Goal: Information Seeking & Learning: Learn about a topic

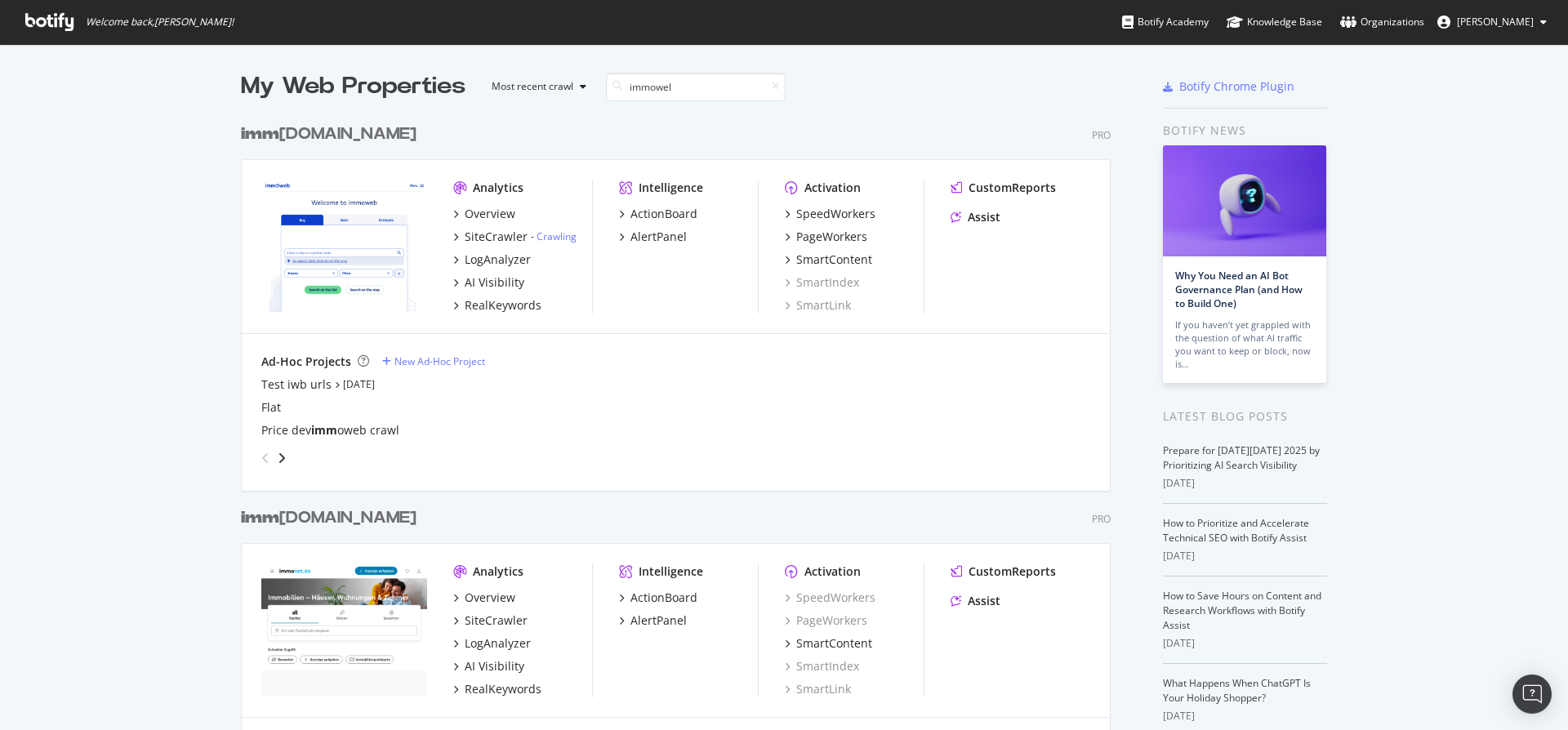
scroll to position [371, 871]
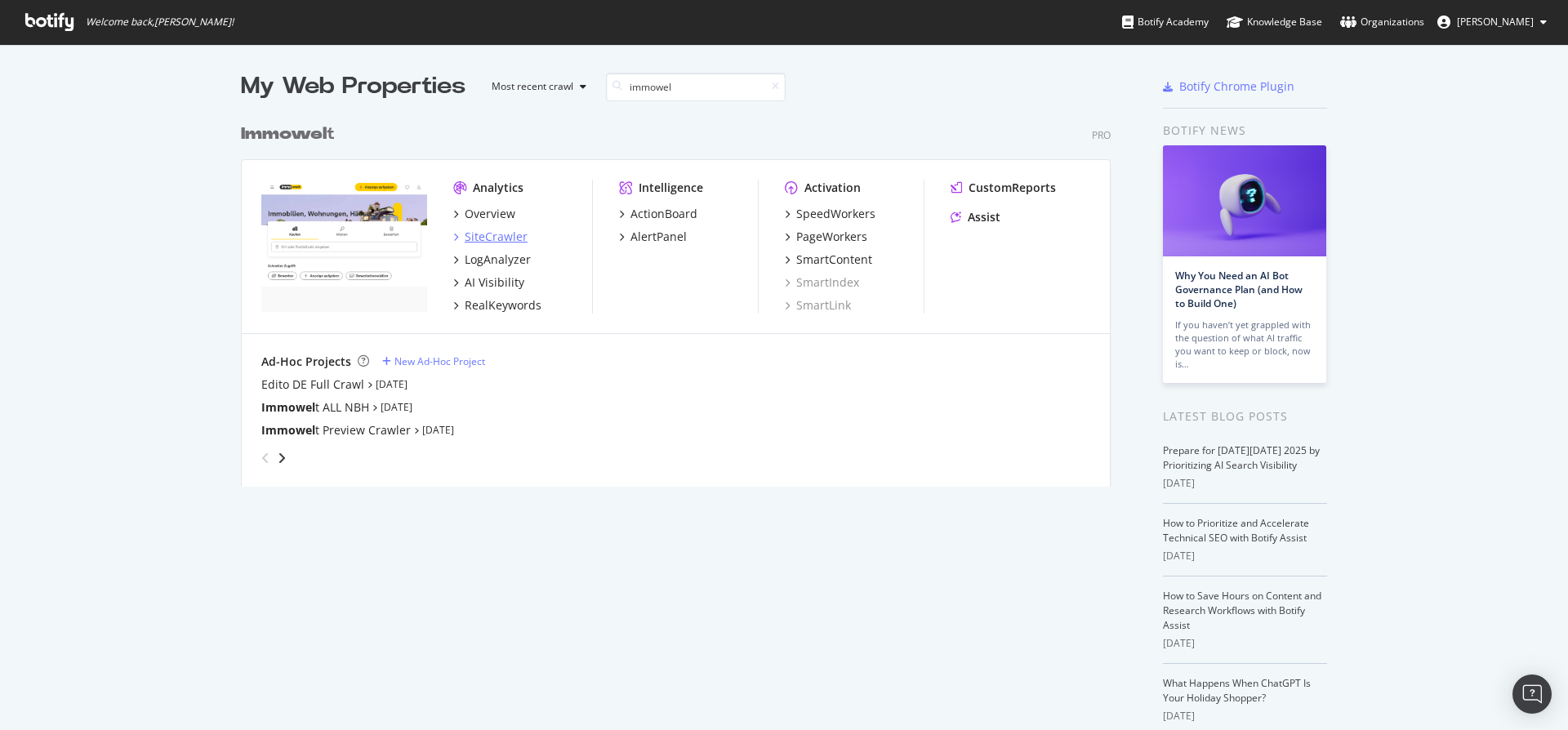
type input "immowel"
click at [497, 240] on div "SiteCrawler" at bounding box center [495, 237] width 63 height 16
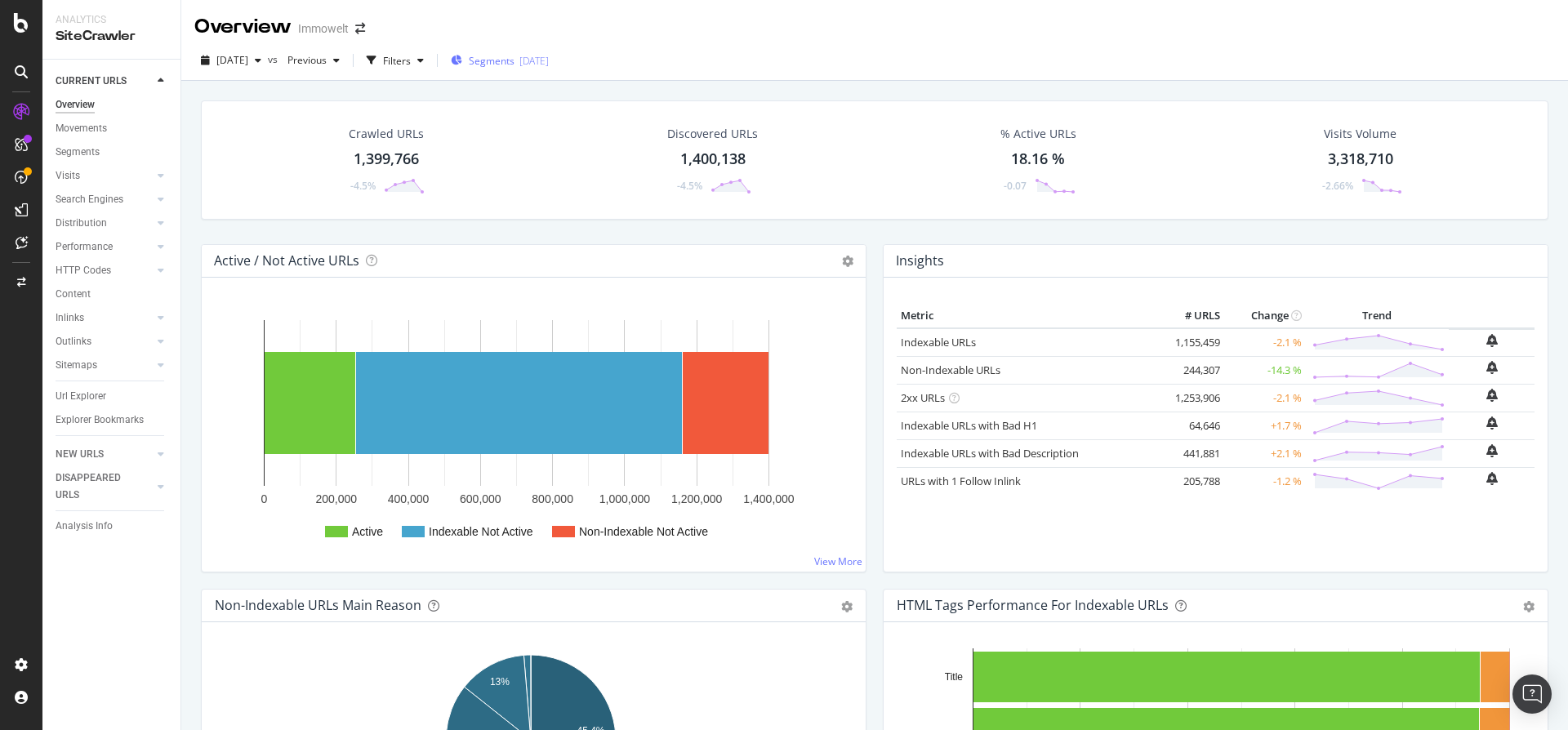
click at [549, 58] on div "[DATE]" at bounding box center [534, 60] width 29 height 14
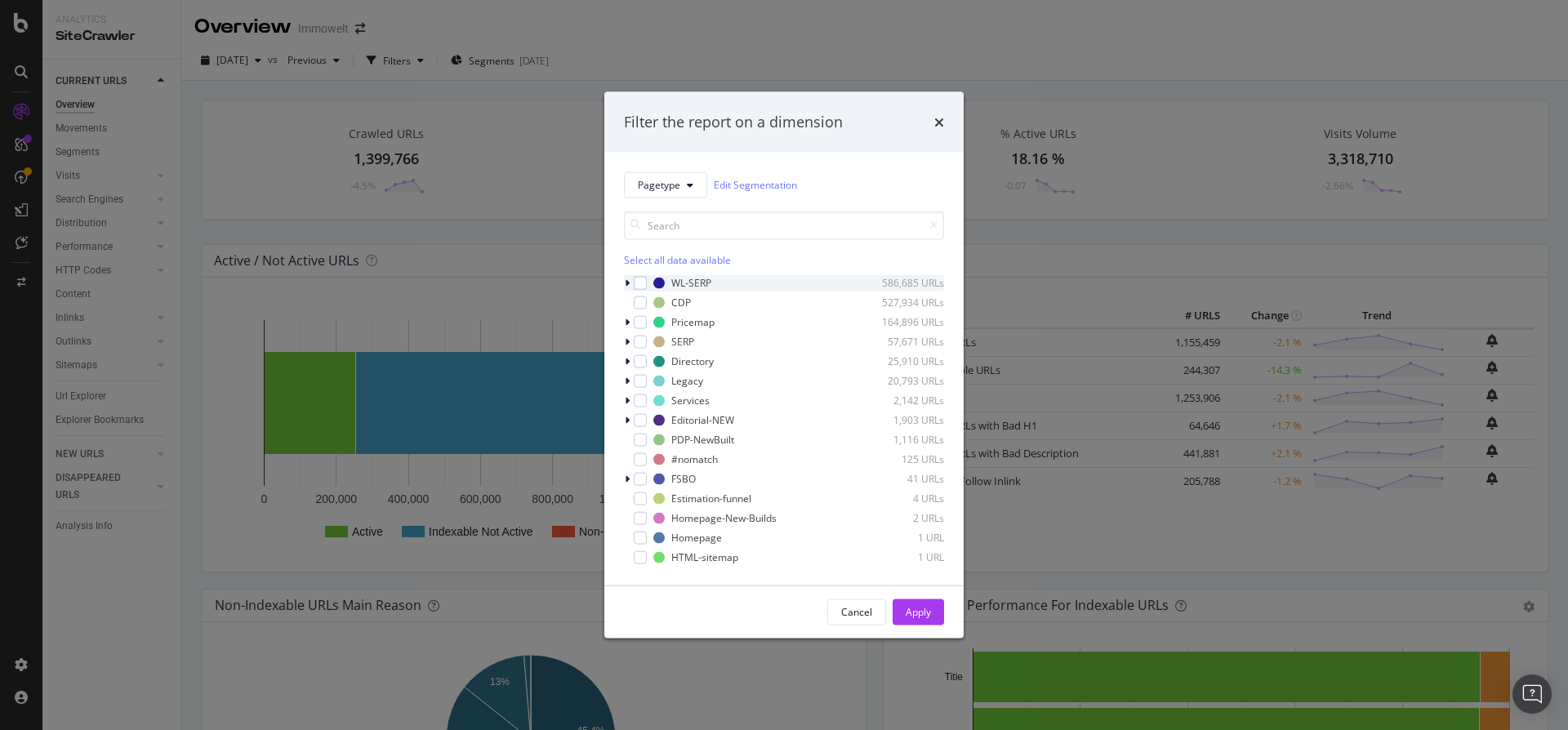
click at [631, 283] on div "modal" at bounding box center [629, 283] width 10 height 16
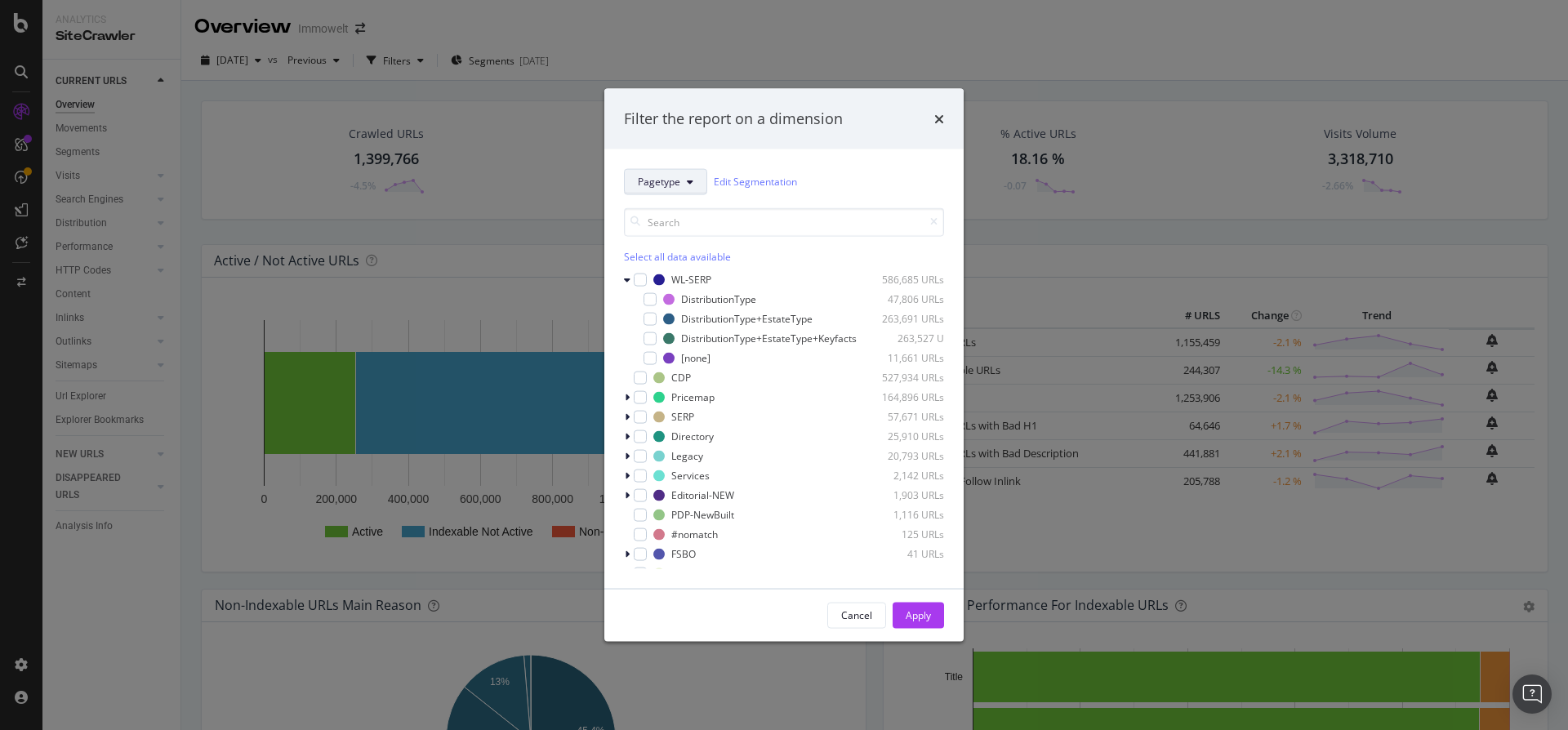
click at [665, 175] on span "Pagetype" at bounding box center [659, 181] width 43 height 14
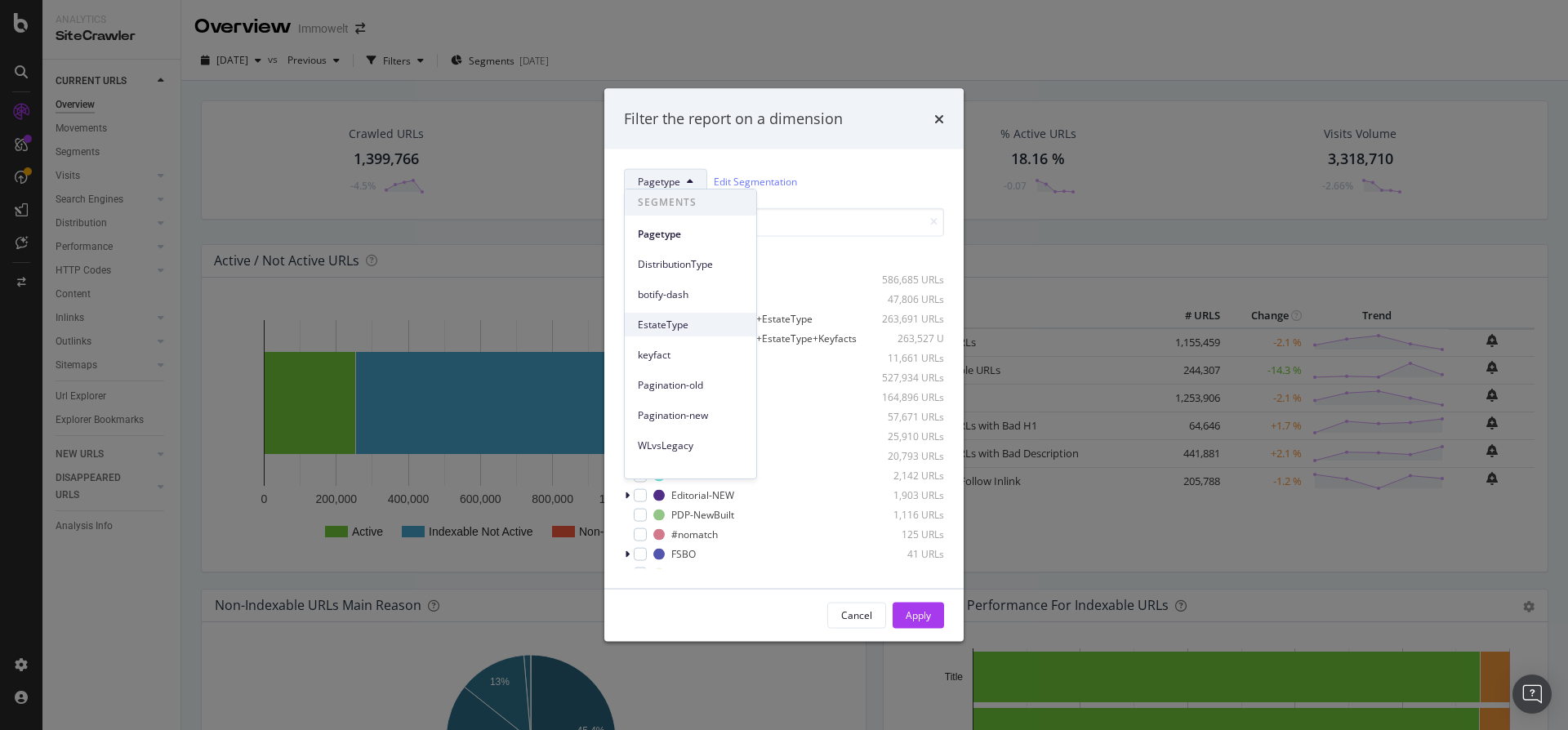
click at [685, 321] on span "EstateType" at bounding box center [690, 325] width 105 height 15
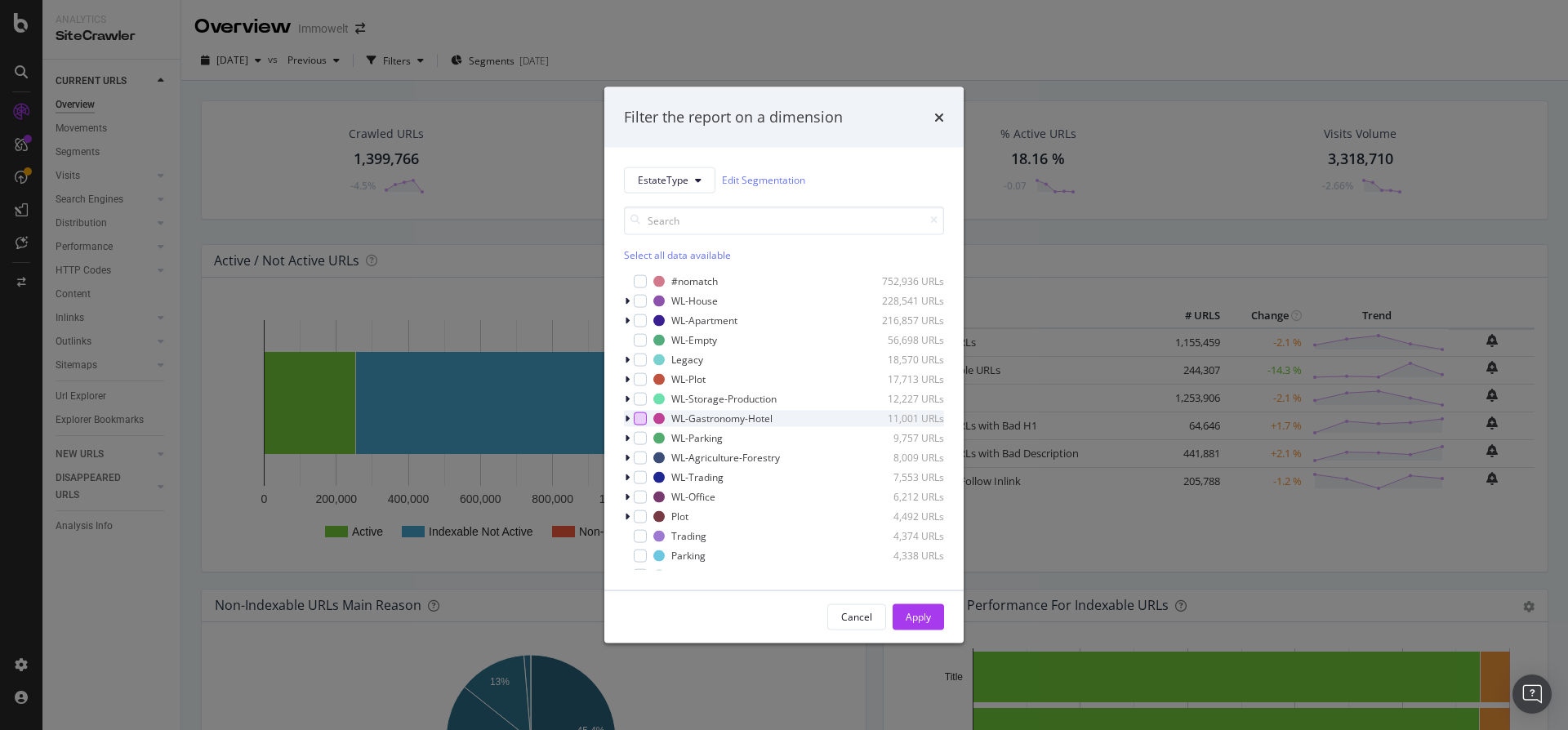
click at [638, 419] on div "modal" at bounding box center [640, 418] width 13 height 13
click at [643, 396] on div "modal" at bounding box center [640, 398] width 13 height 13
click at [926, 611] on div "Apply" at bounding box center [918, 616] width 25 height 14
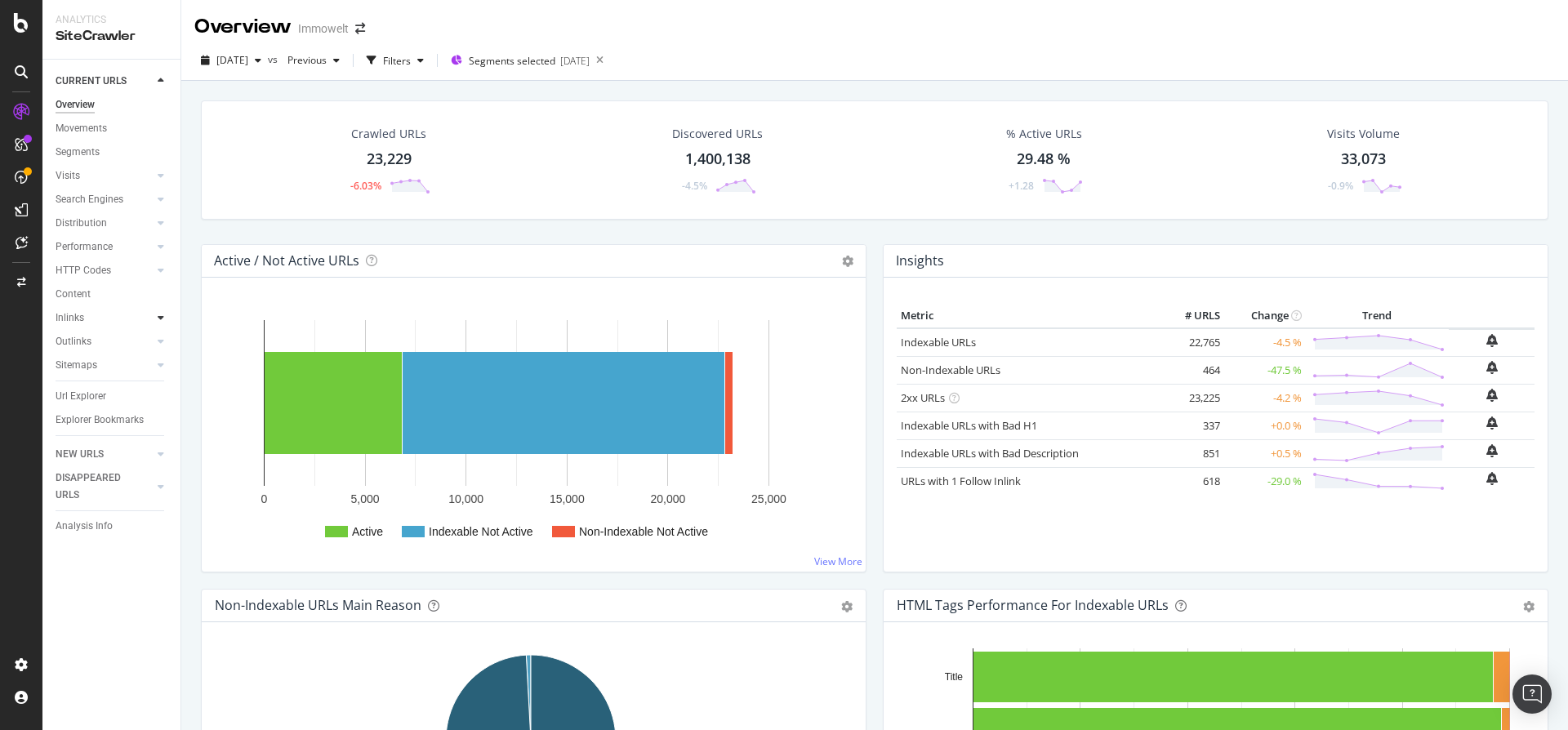
click at [160, 316] on icon at bounding box center [161, 318] width 7 height 10
click at [69, 313] on div "Inlinks" at bounding box center [69, 318] width 29 height 17
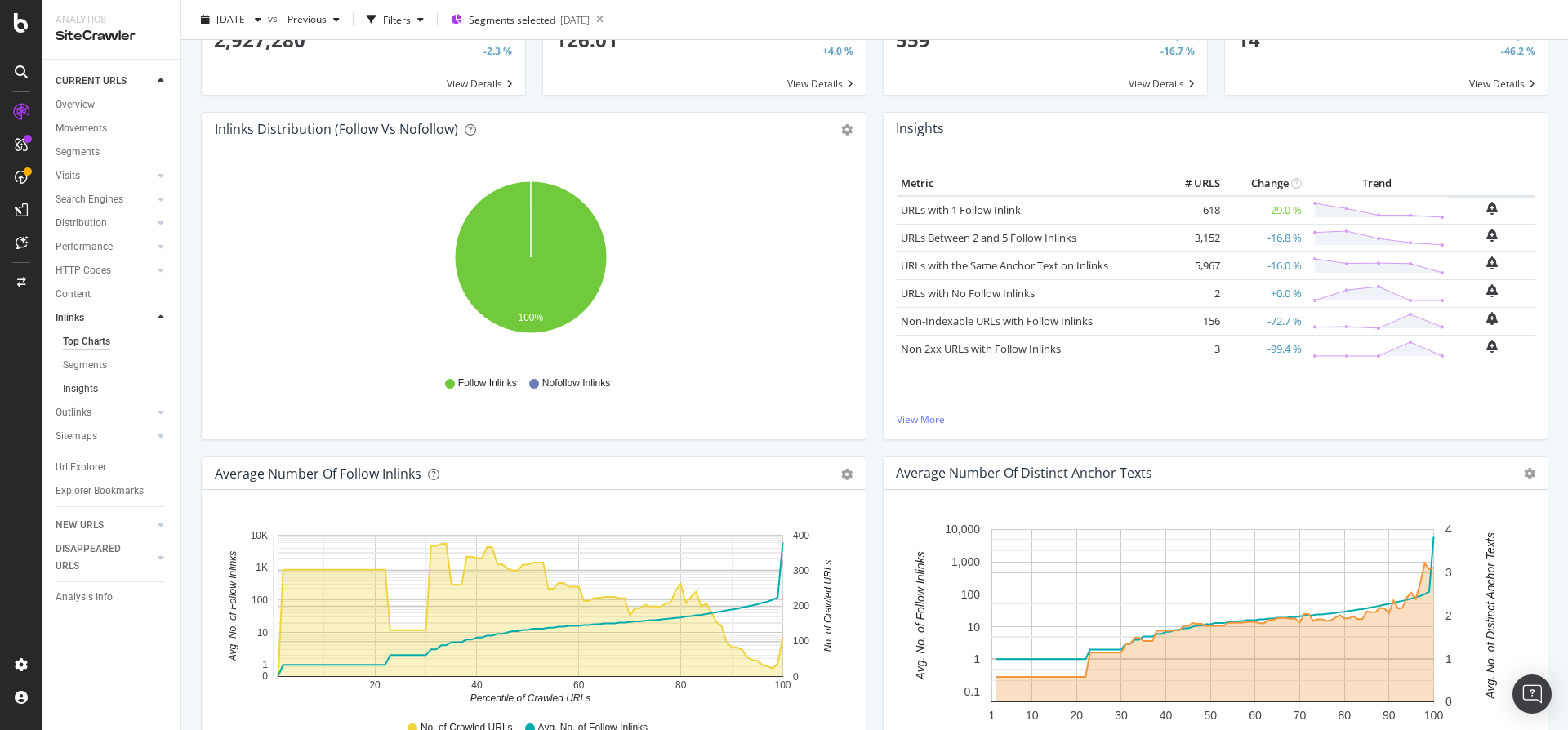
scroll to position [104, 0]
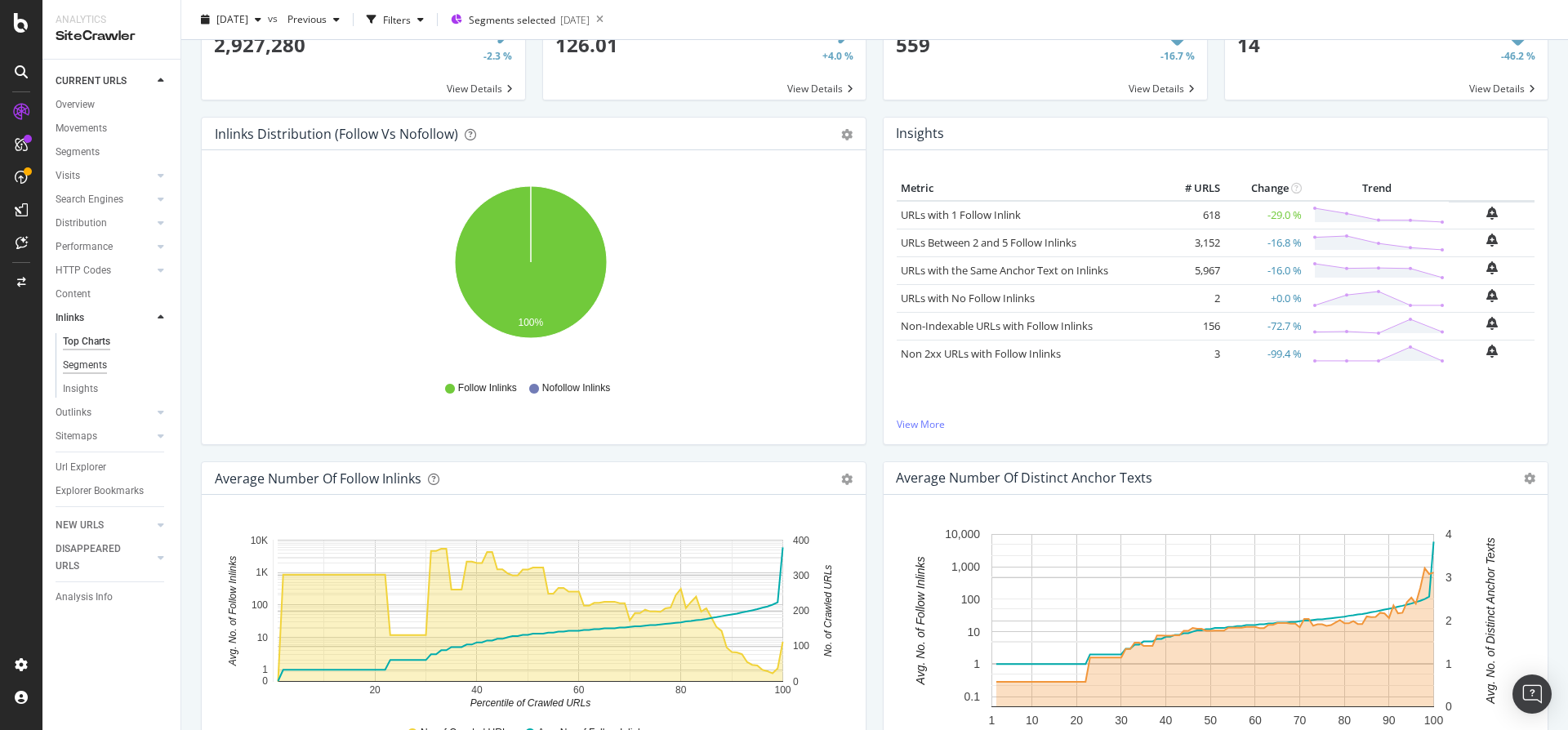
click at [96, 363] on div "Segments" at bounding box center [85, 365] width 44 height 17
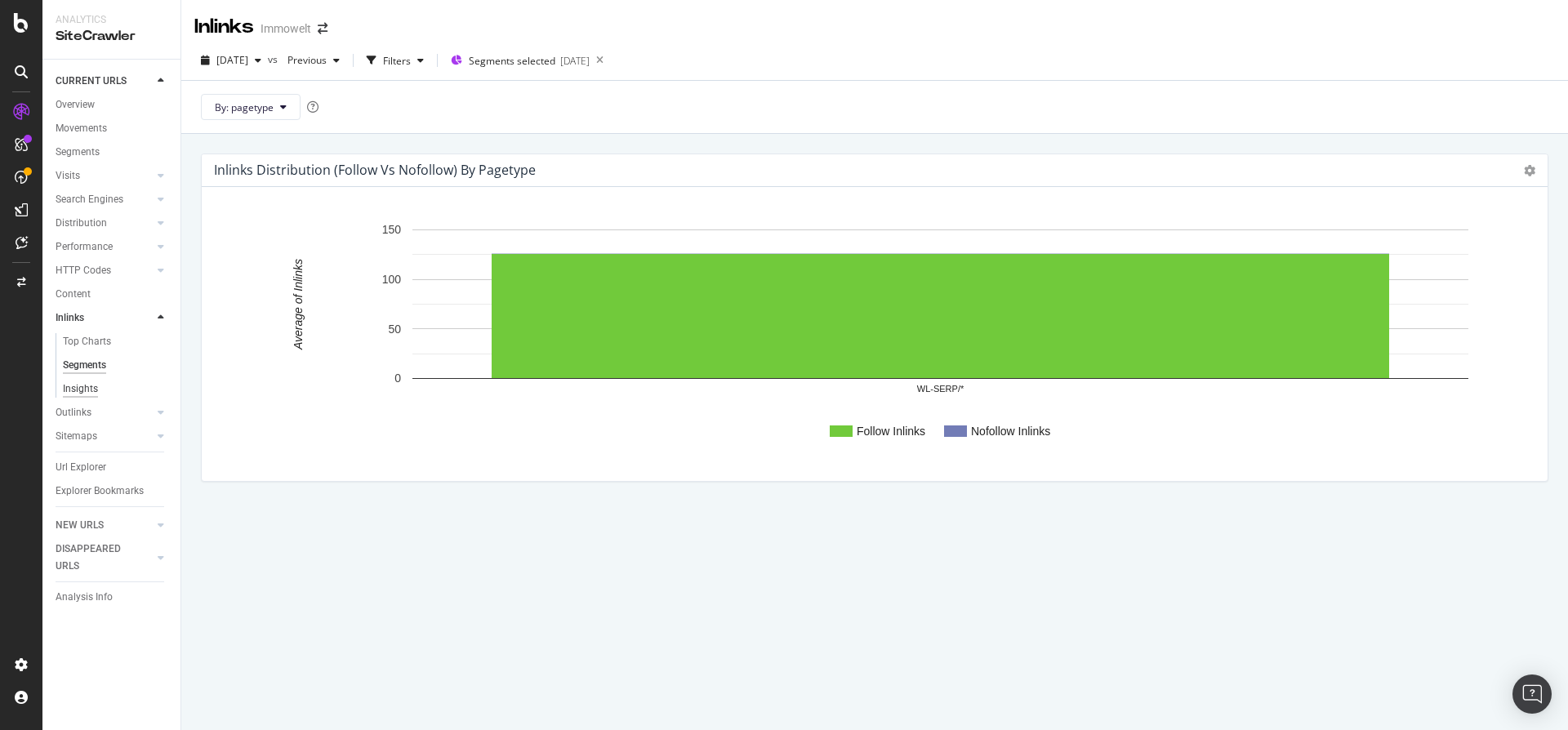
click at [77, 387] on div "Insights" at bounding box center [80, 388] width 35 height 17
